Goal: Subscribe to service/newsletter

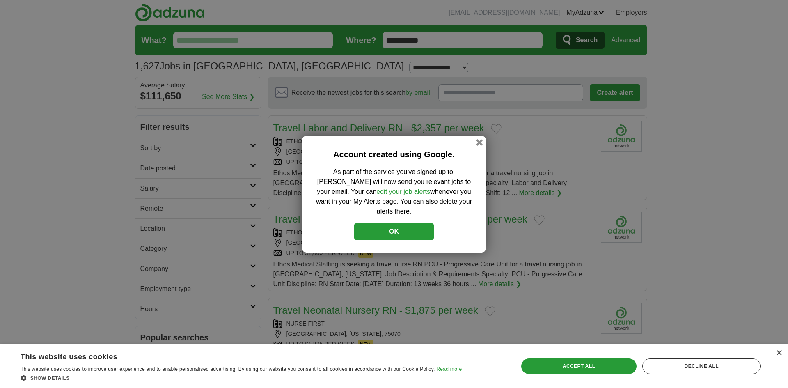
click at [408, 223] on button "OK" at bounding box center [394, 231] width 80 height 17
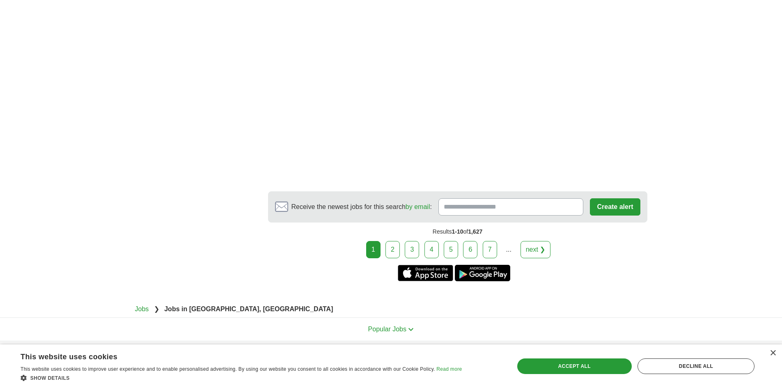
scroll to position [1389, 0]
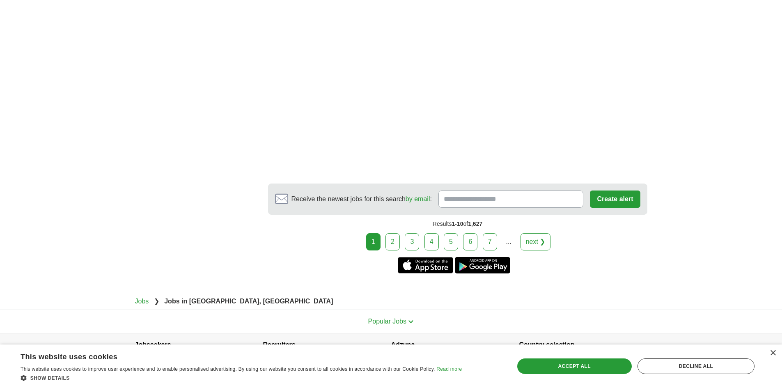
click at [389, 244] on link "2" at bounding box center [392, 241] width 14 height 17
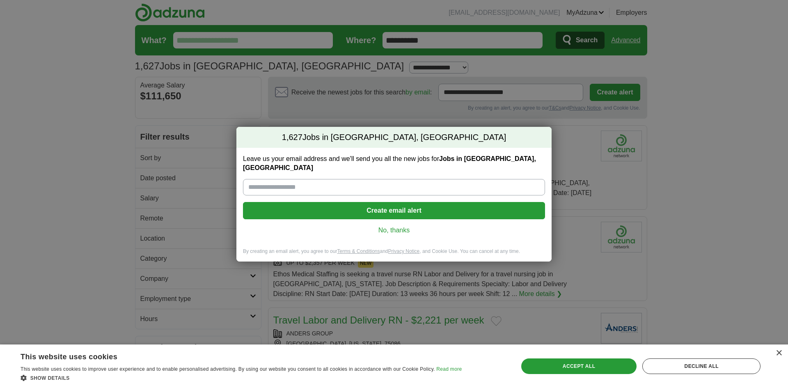
click at [381, 203] on button "Create email alert" at bounding box center [394, 210] width 302 height 17
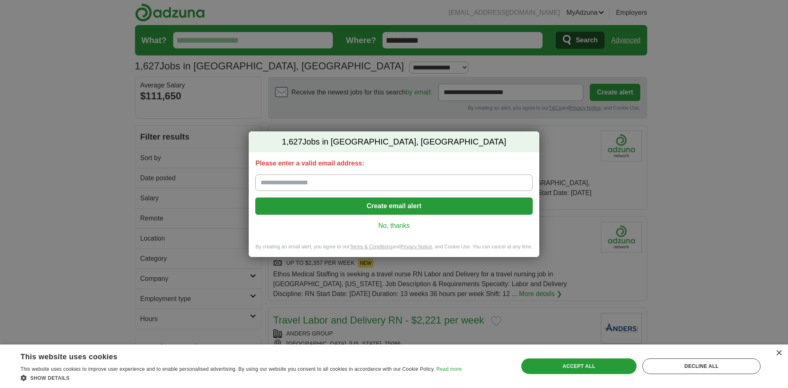
click at [367, 184] on input "Please enter a valid email address:" at bounding box center [393, 182] width 277 height 16
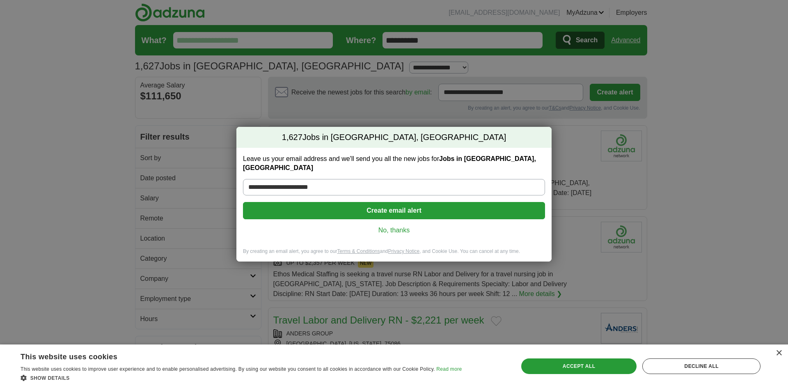
type input "**********"
click at [398, 208] on button "Create email alert" at bounding box center [394, 210] width 302 height 17
click at [413, 205] on button "Create email alert" at bounding box center [394, 210] width 302 height 17
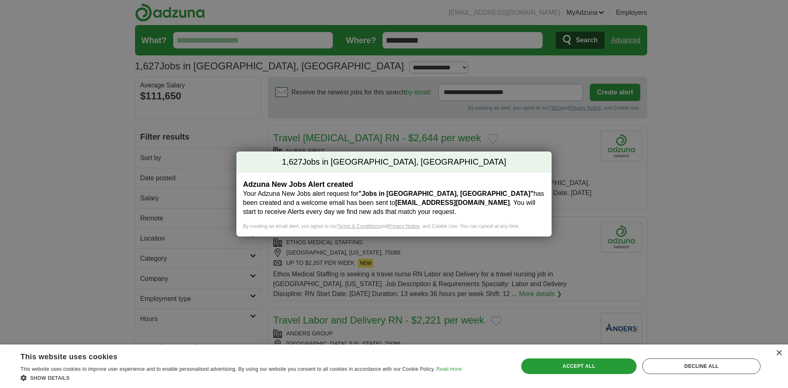
click at [729, 199] on div "1,627 Jobs in Frisco, TX Adzuna New Jobs Alert created Your Adzuna New Jobs ale…" at bounding box center [394, 194] width 788 height 388
